Goal: Register for event/course

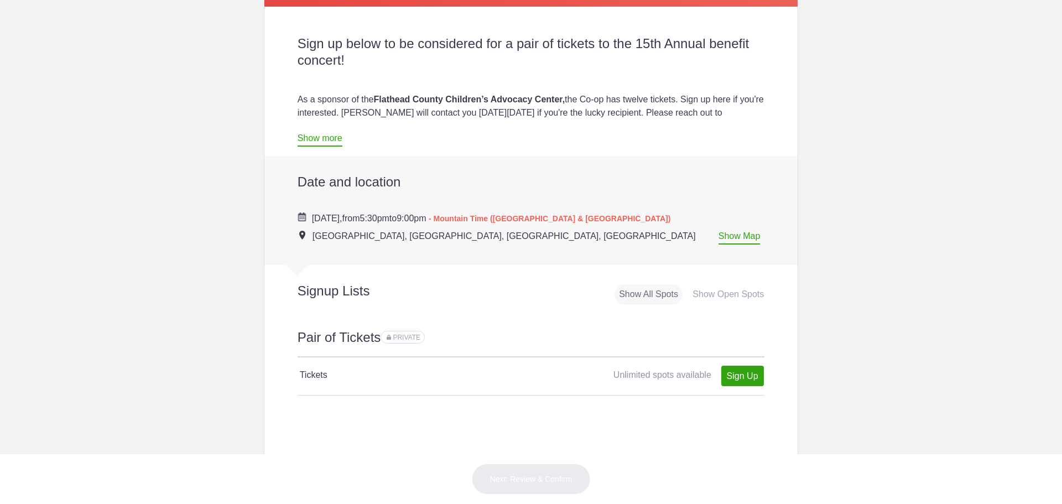
scroll to position [332, 0]
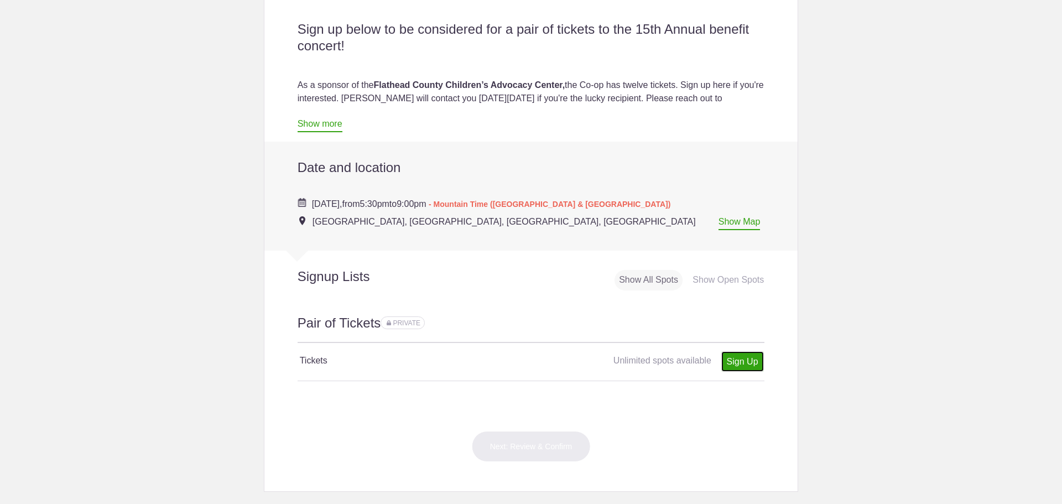
click at [743, 364] on link "Sign Up" at bounding box center [742, 361] width 43 height 20
type input "1"
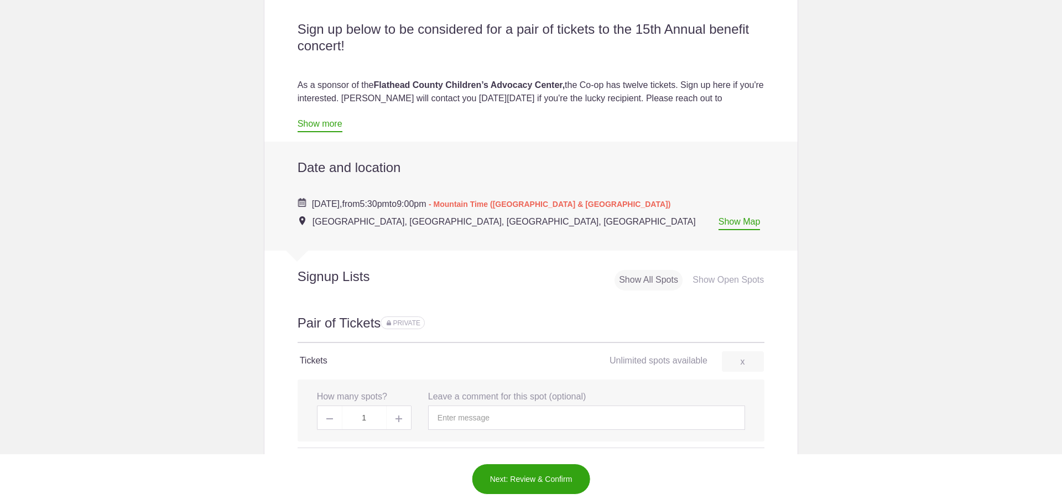
click at [539, 478] on button "Next: Review & Confirm" at bounding box center [531, 479] width 119 height 31
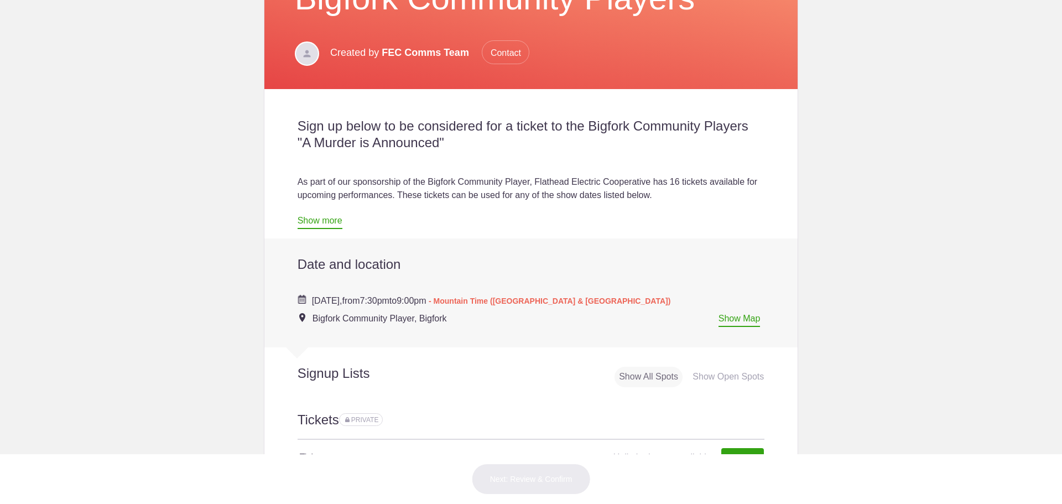
scroll to position [221, 0]
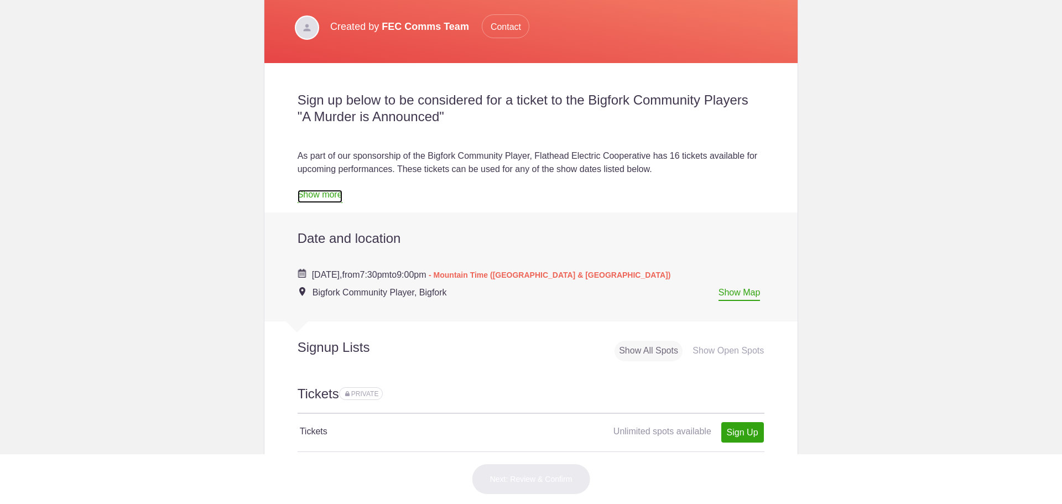
click at [332, 195] on link "Show more" at bounding box center [320, 196] width 45 height 13
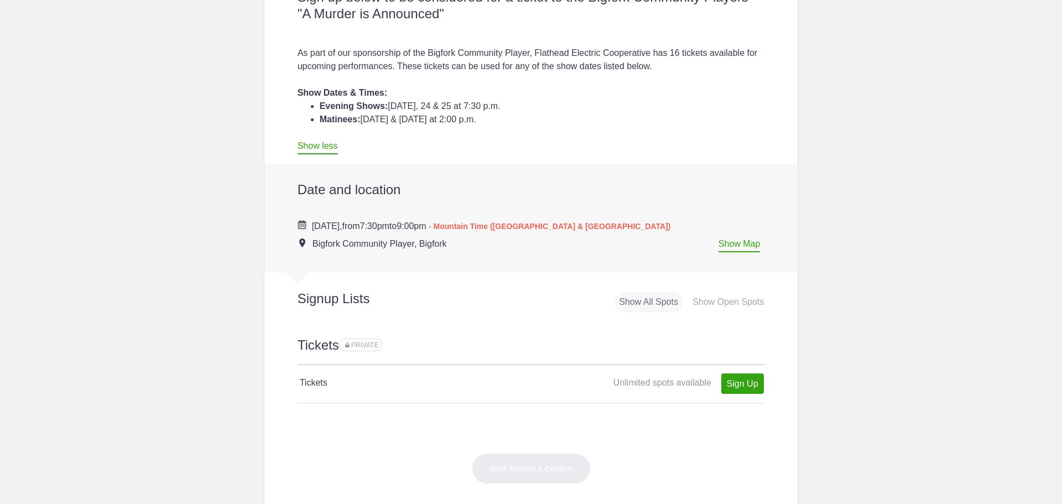
scroll to position [332, 0]
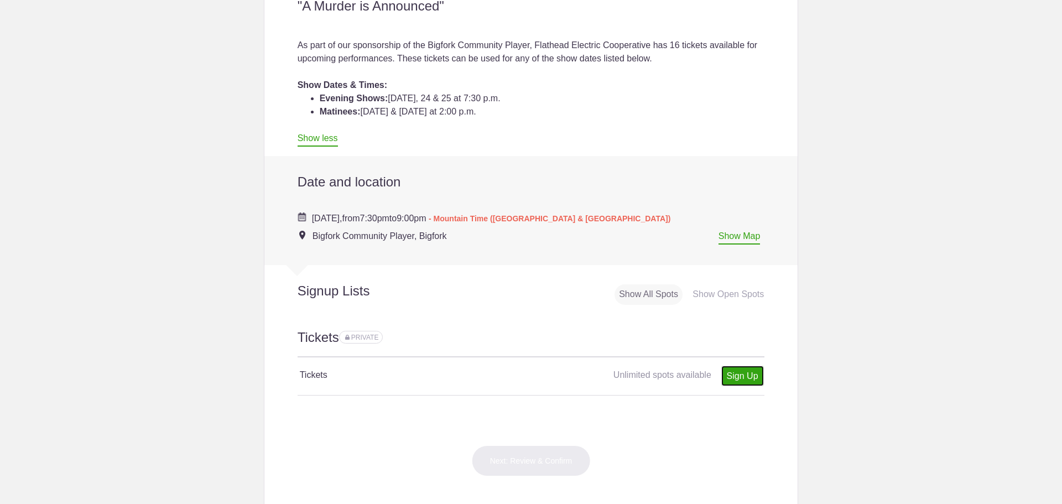
click at [743, 376] on link "Sign Up" at bounding box center [742, 376] width 43 height 20
type input "1"
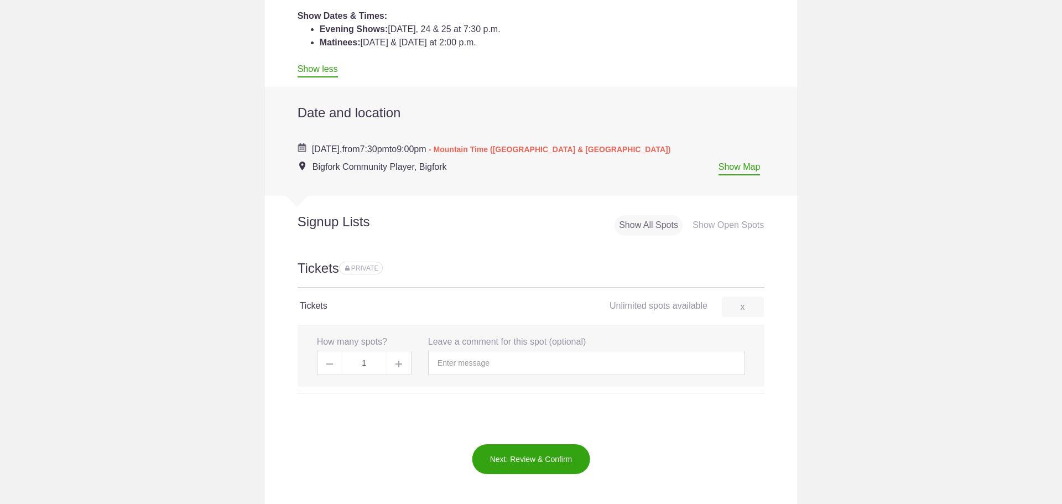
scroll to position [443, 0]
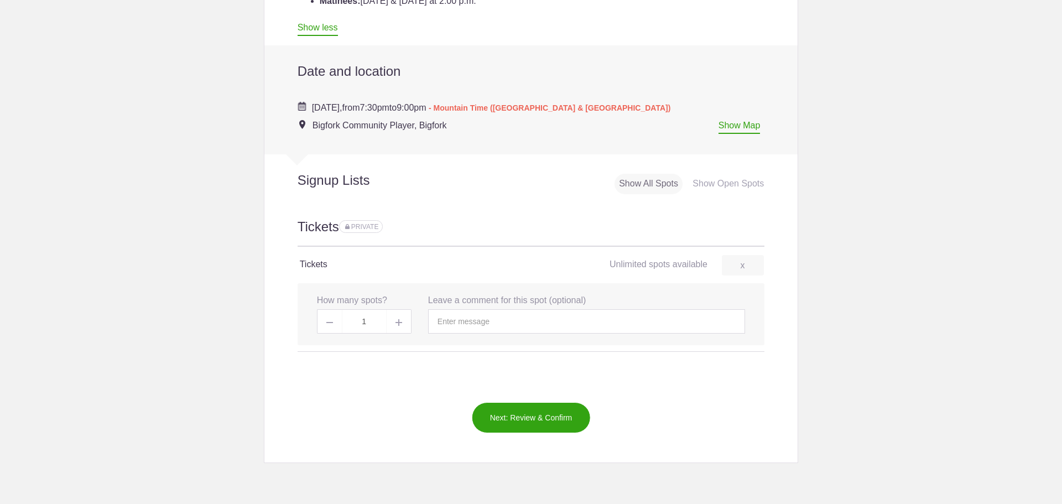
click at [526, 418] on button "Next: Review & Confirm" at bounding box center [531, 417] width 119 height 31
